Goal: Transaction & Acquisition: Purchase product/service

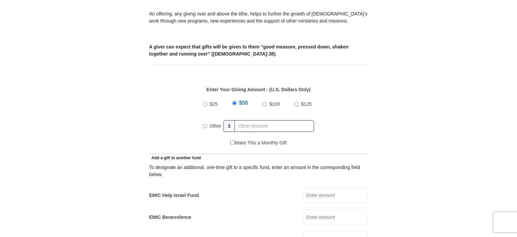
scroll to position [249, 0]
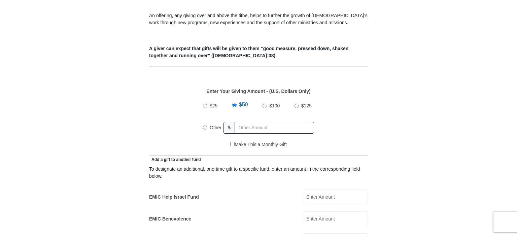
click at [206, 126] on input "Other" at bounding box center [205, 128] width 4 height 4
radio input "true"
click at [325, 190] on input "EMIC Help Israel Fund" at bounding box center [336, 197] width 64 height 15
click at [335, 190] on input "50" at bounding box center [336, 197] width 64 height 15
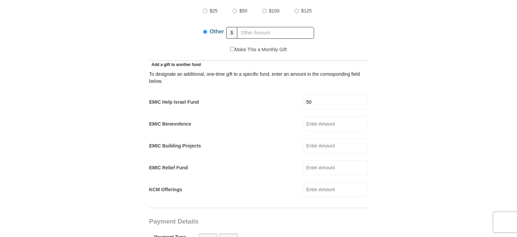
scroll to position [344, 0]
type input "50"
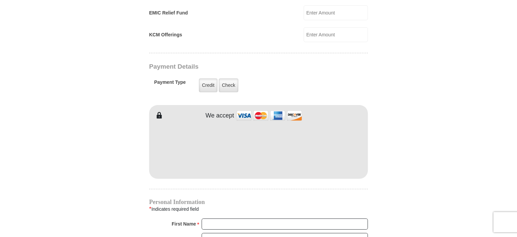
scroll to position [495, 0]
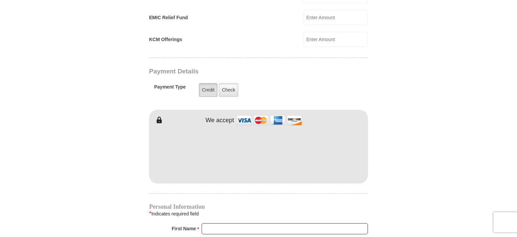
click at [207, 83] on label "Credit" at bounding box center [208, 90] width 19 height 14
click at [0, 0] on input "Credit" at bounding box center [0, 0] width 0 height 0
click at [228, 83] on label "Check" at bounding box center [229, 90] width 20 height 14
click at [0, 0] on input "Check" at bounding box center [0, 0] width 0 height 0
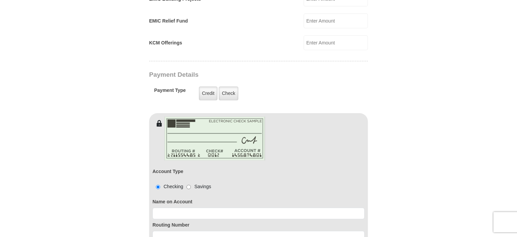
scroll to position [484, 0]
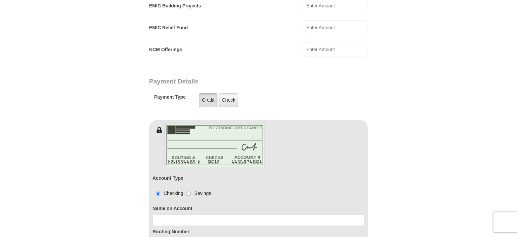
click at [204, 93] on label "Credit" at bounding box center [208, 100] width 19 height 14
click at [0, 0] on input "Credit" at bounding box center [0, 0] width 0 height 0
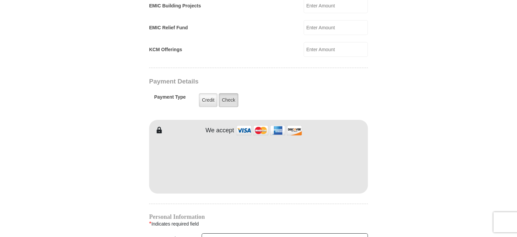
click at [229, 93] on label "Check" at bounding box center [229, 100] width 20 height 14
click at [0, 0] on input "Check" at bounding box center [0, 0] width 0 height 0
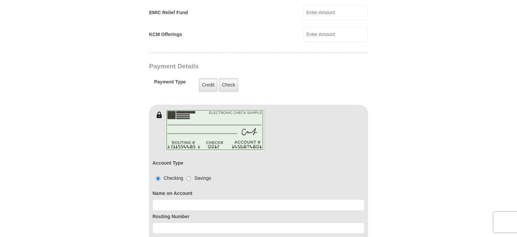
scroll to position [497, 0]
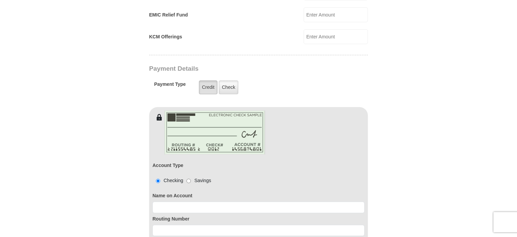
click at [208, 81] on label "Credit" at bounding box center [208, 88] width 19 height 14
click at [0, 0] on input "Credit" at bounding box center [0, 0] width 0 height 0
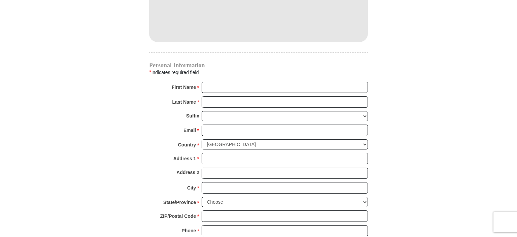
scroll to position [630, 0]
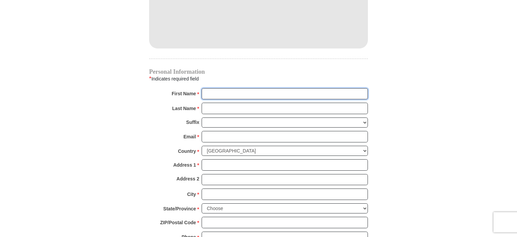
click at [236, 88] on input "First Name *" at bounding box center [285, 93] width 166 height 11
click at [238, 88] on input "[PERSON_NAME]" at bounding box center [285, 93] width 166 height 11
type input "[PERSON_NAME]"
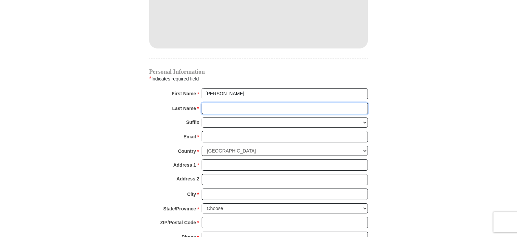
click at [229, 103] on input "Last Name *" at bounding box center [285, 108] width 166 height 11
click at [233, 103] on input "[PERSON_NAME]" at bounding box center [285, 108] width 166 height 11
type input "[PERSON_NAME]"
click at [202, 118] on select "[PERSON_NAME] I II III IV V VI" at bounding box center [285, 123] width 166 height 10
select select "Sr"
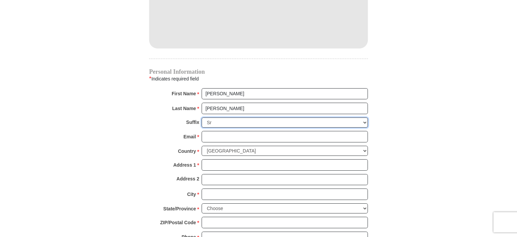
click option "Sr" at bounding box center [0, 0] width 0 height 0
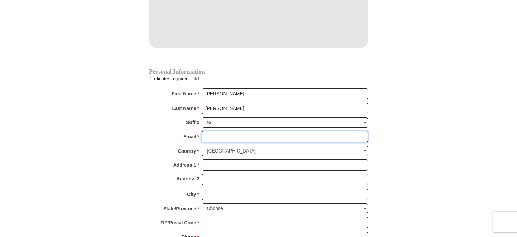
click at [223, 131] on input "Email *" at bounding box center [285, 136] width 166 height 11
click at [278, 131] on input "[EMAIL_ADDRESS][DOMAIN_NAME]" at bounding box center [285, 136] width 166 height 11
type input "[EMAIL_ADDRESS][DOMAIN_NAME]"
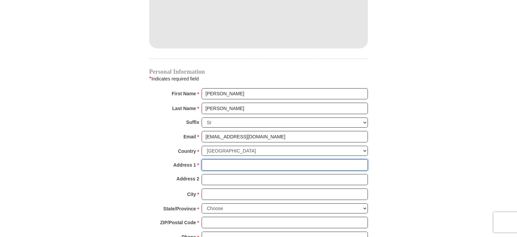
click at [215, 159] on input "Address 1 *" at bounding box center [285, 164] width 166 height 11
click at [239, 159] on input "PO BOX 118" at bounding box center [285, 164] width 166 height 11
type input "PO BOX 118"
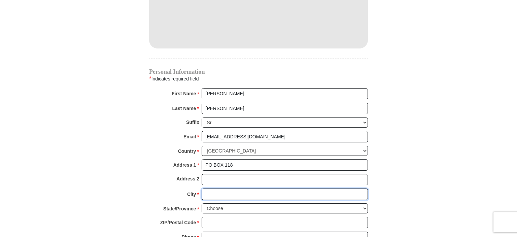
click at [217, 189] on input "City *" at bounding box center [285, 194] width 166 height 11
click at [235, 189] on input "[PERSON_NAME]" at bounding box center [285, 194] width 166 height 11
type input "[PERSON_NAME]"
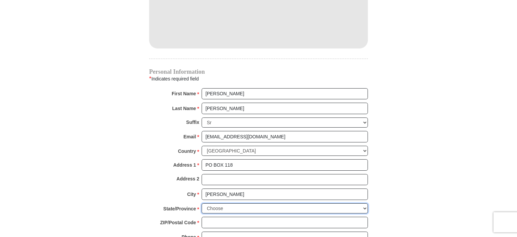
click at [202, 203] on select "Choose [US_STATE] [US_STATE] [US_STATE] [US_STATE] [US_STATE] Armed Forces Amer…" at bounding box center [285, 208] width 166 height 10
select select "WA"
click option "[US_STATE]" at bounding box center [0, 0] width 0 height 0
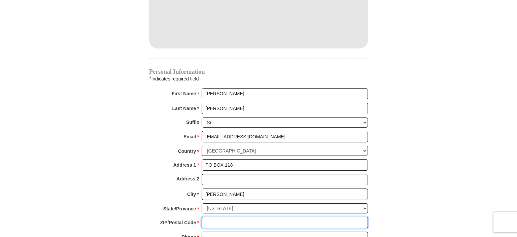
click at [236, 217] on input "ZIP/Postal Code *" at bounding box center [285, 222] width 166 height 11
click at [245, 217] on input "98557" at bounding box center [285, 222] width 166 height 11
type input "98557"
click at [233, 232] on input "Phone * *" at bounding box center [285, 237] width 166 height 11
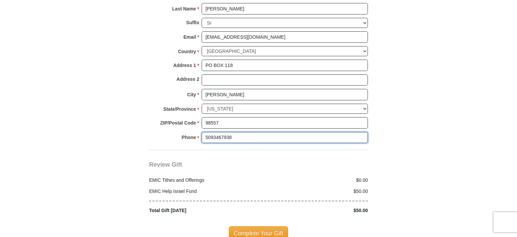
scroll to position [727, 0]
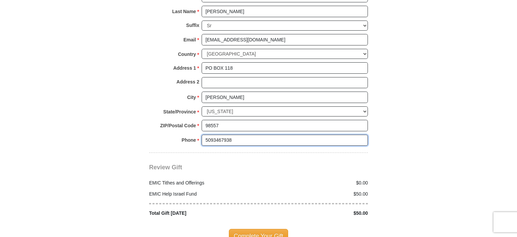
type input "5093467938"
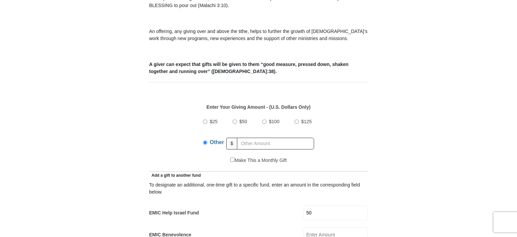
scroll to position [220, 0]
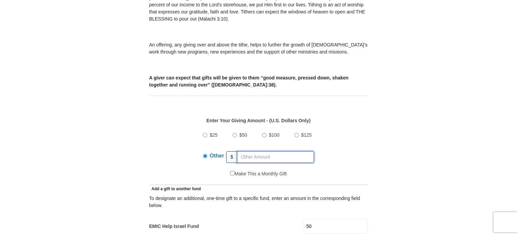
click at [247, 151] on input "text" at bounding box center [275, 157] width 77 height 12
type input "270"
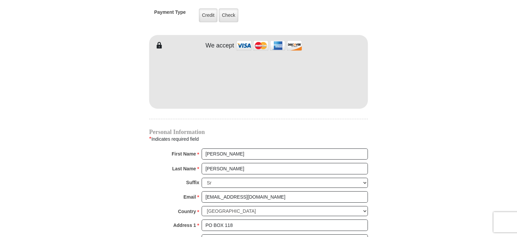
scroll to position [565, 0]
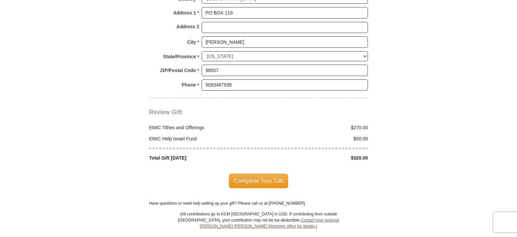
scroll to position [783, 0]
click at [251, 173] on span "Complete Your Gift" at bounding box center [259, 180] width 60 height 14
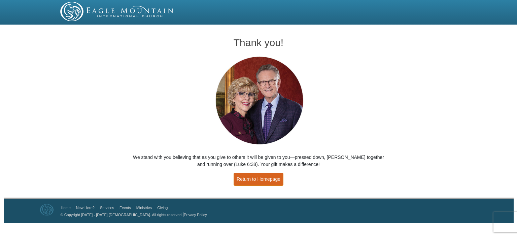
click at [256, 178] on link "Return to Homepage" at bounding box center [259, 179] width 50 height 13
